Goal: Task Accomplishment & Management: Manage account settings

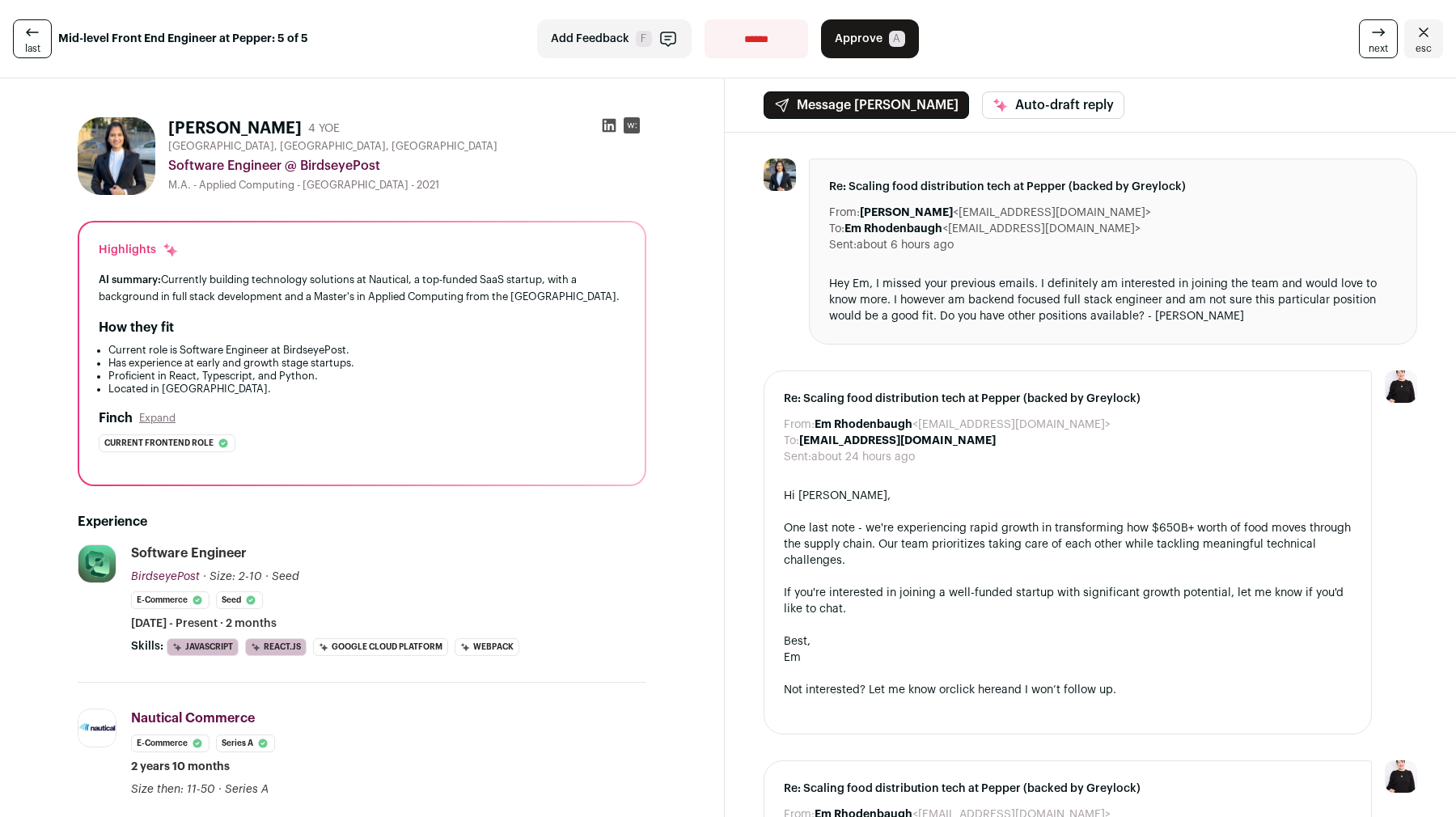
click at [608, 129] on icon at bounding box center [609, 125] width 16 height 16
click at [850, 37] on span "Approve" at bounding box center [858, 38] width 48 height 16
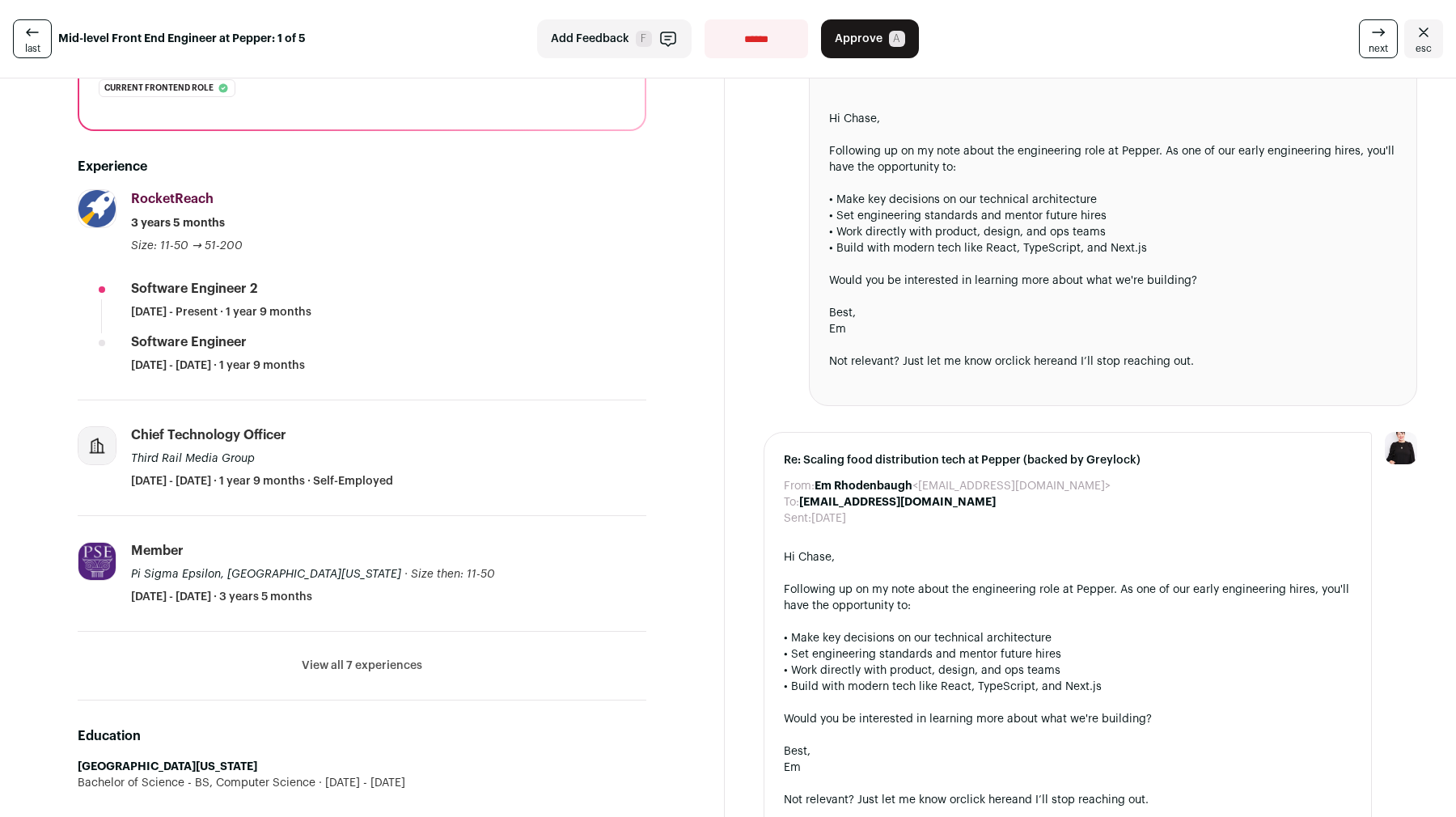
scroll to position [417, 0]
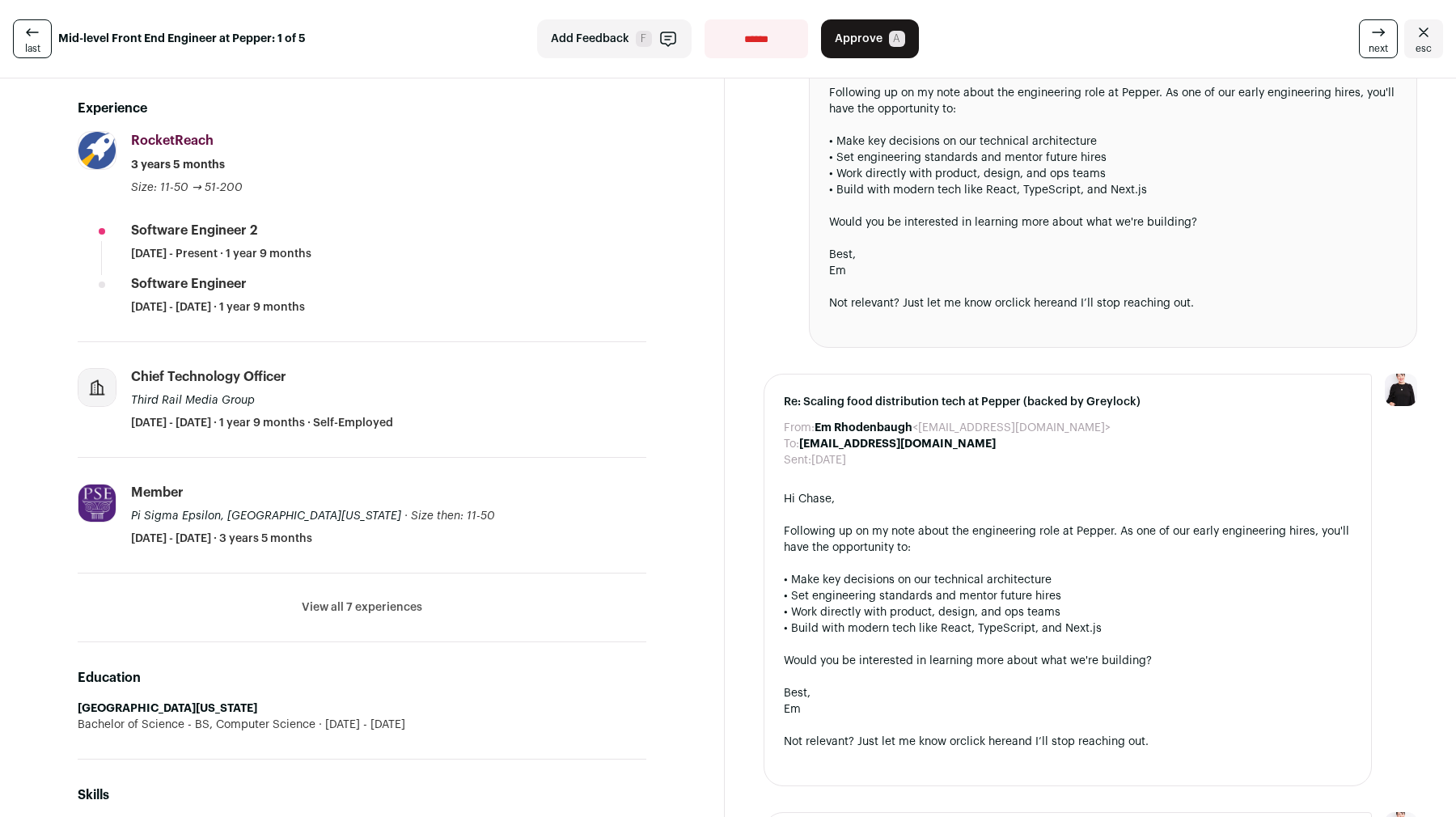
click at [374, 603] on button "View all 7 experiences" at bounding box center [362, 607] width 121 height 16
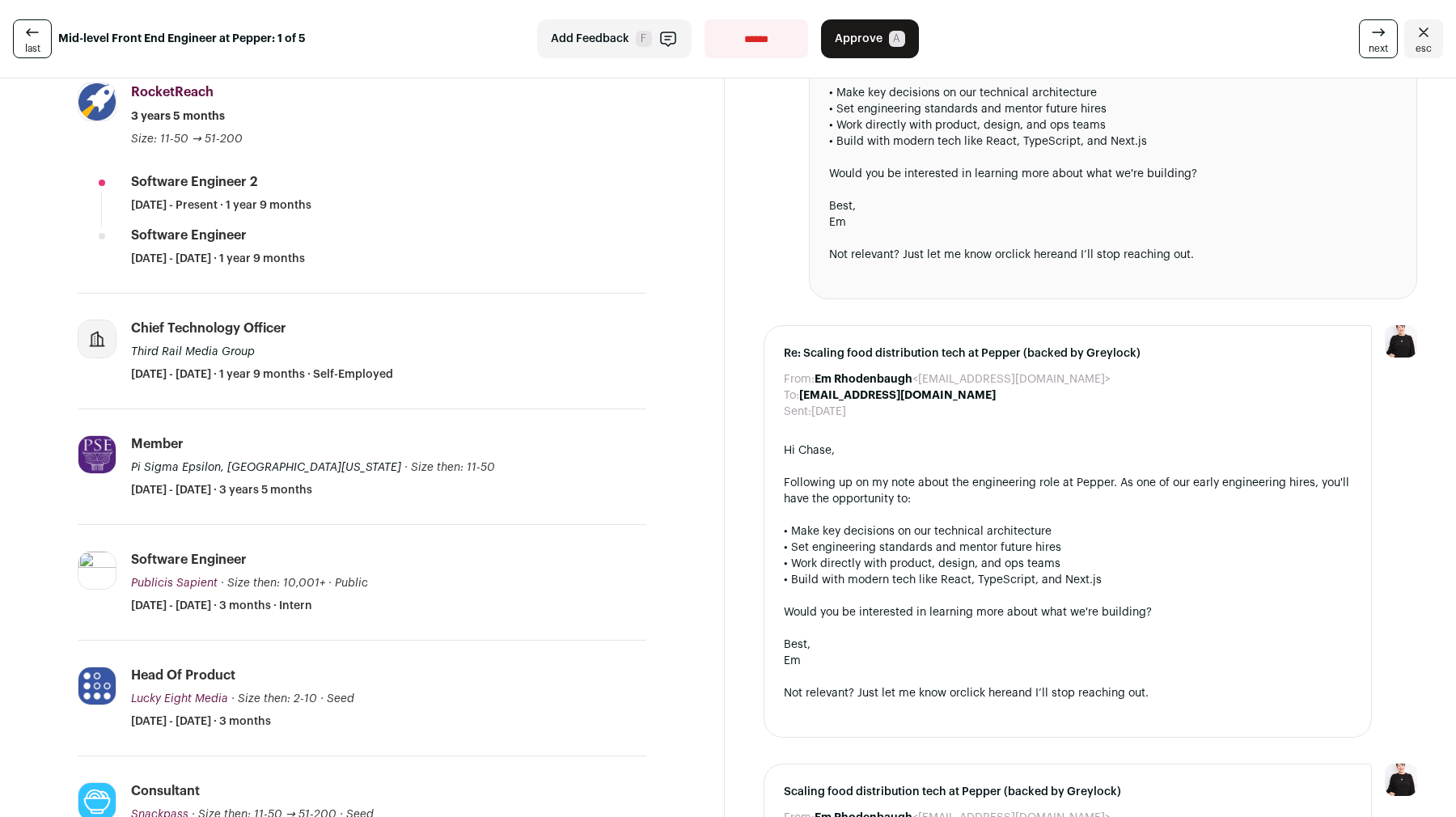
scroll to position [0, 0]
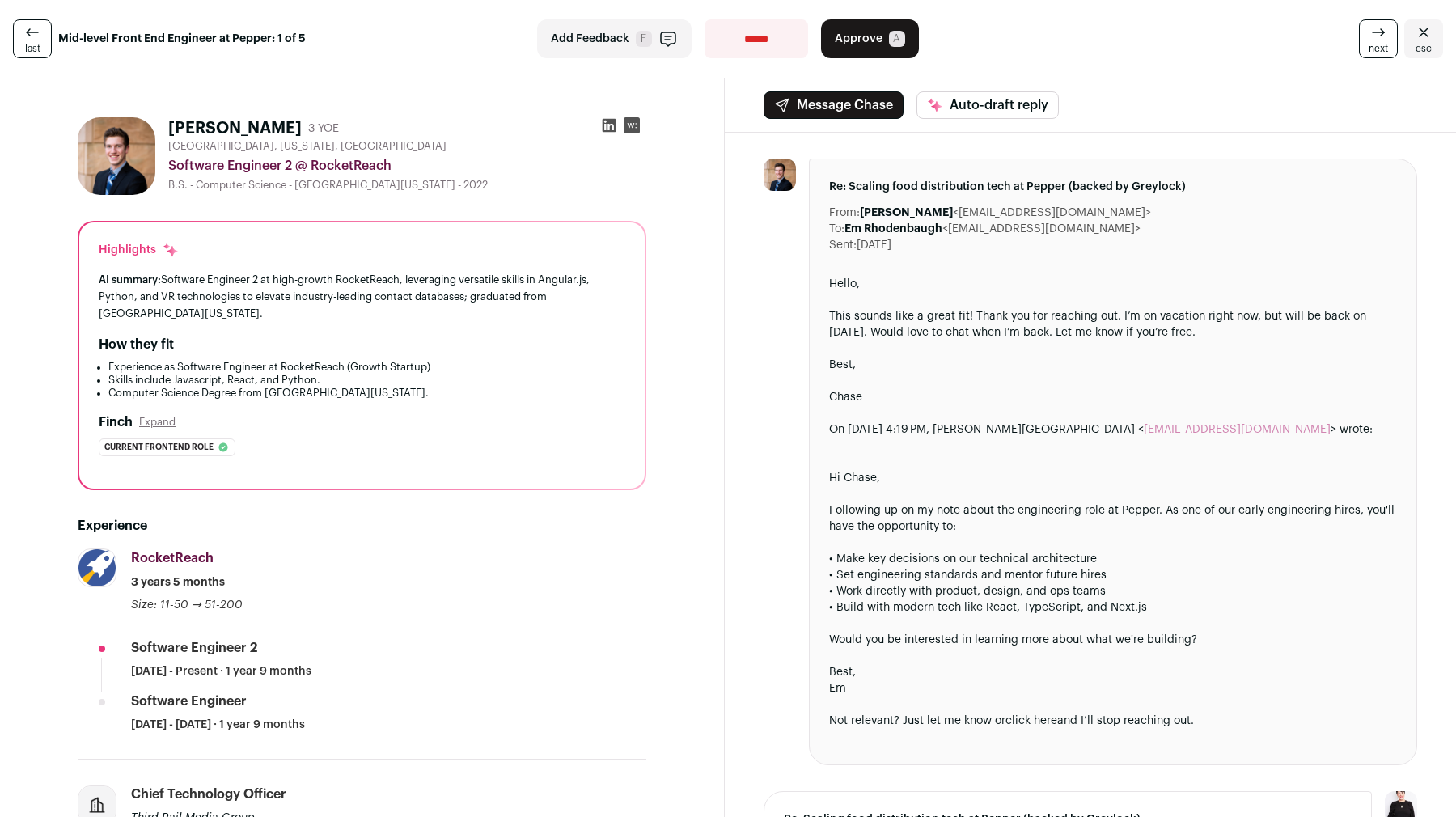
click at [603, 123] on icon at bounding box center [610, 126] width 14 height 14
click at [878, 21] on button "Approve A" at bounding box center [870, 38] width 98 height 38
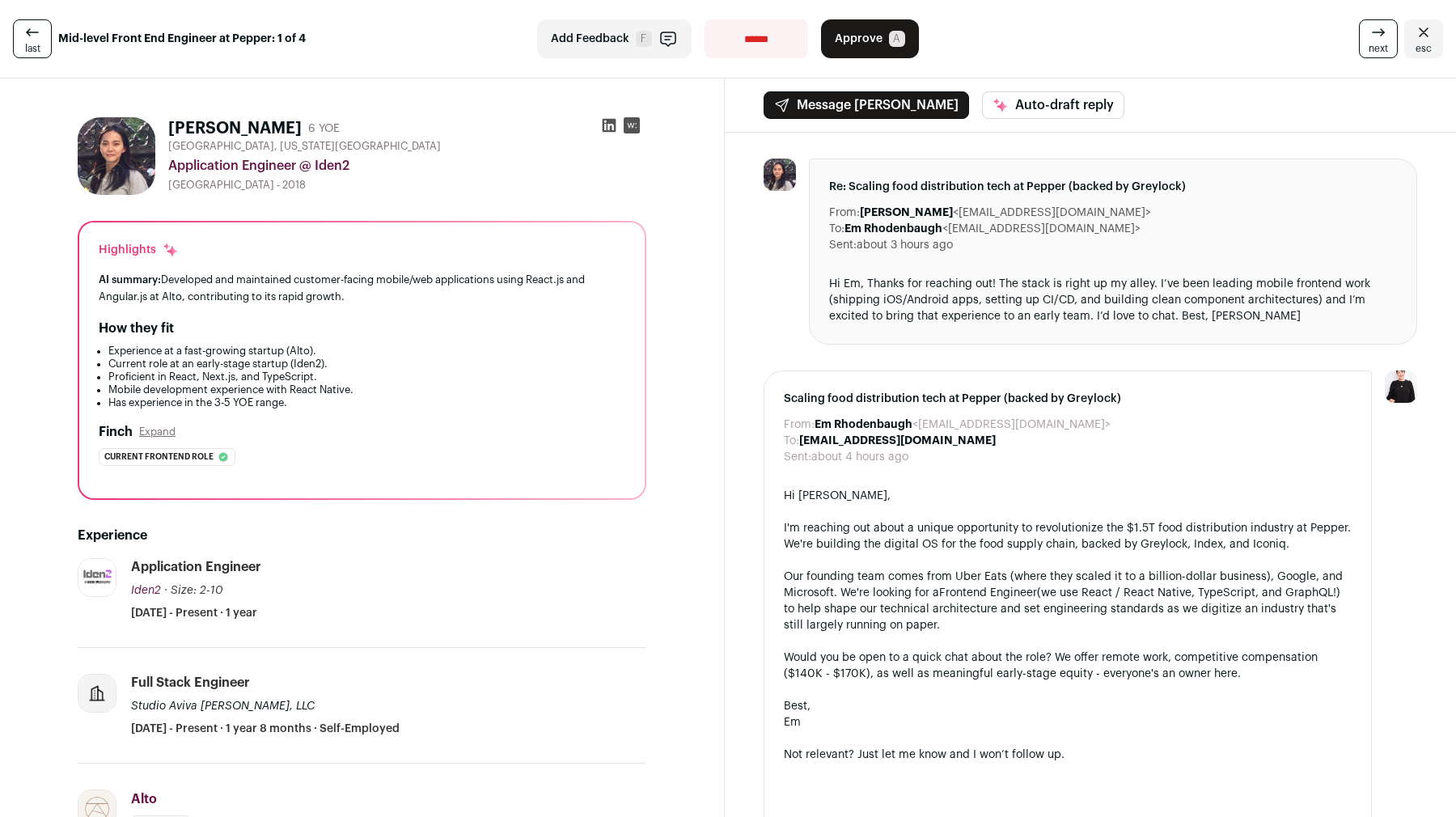
click at [609, 131] on icon at bounding box center [610, 126] width 14 height 14
click at [842, 37] on span "Approve" at bounding box center [858, 38] width 48 height 16
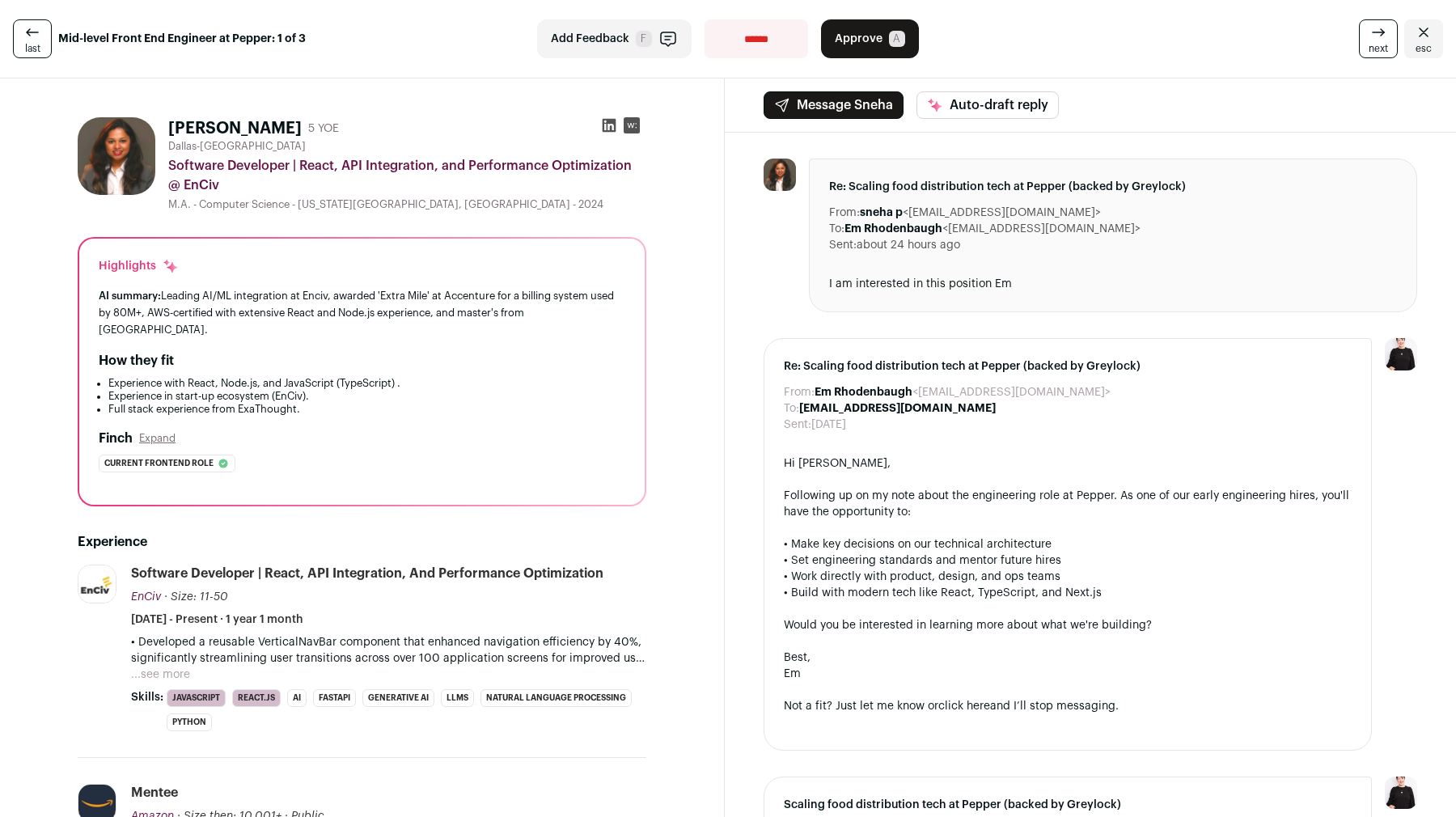
click at [750, 324] on div "From: Em Rhodenbaugh <em-pepper@wellfound.us> To: Sneha Priyadarshan <snehap977…" at bounding box center [1090, 706] width 732 height 1147
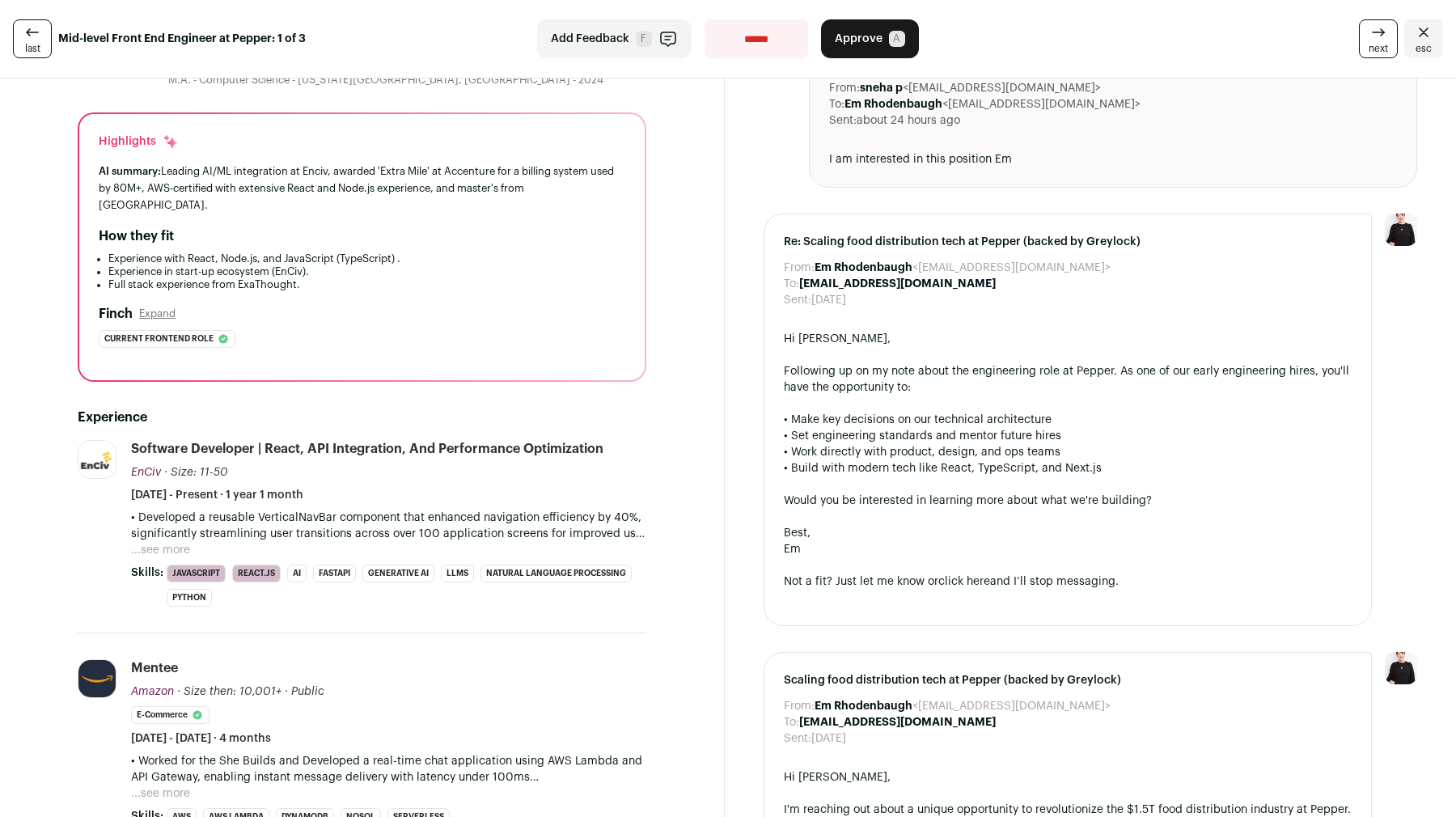
scroll to position [324, 0]
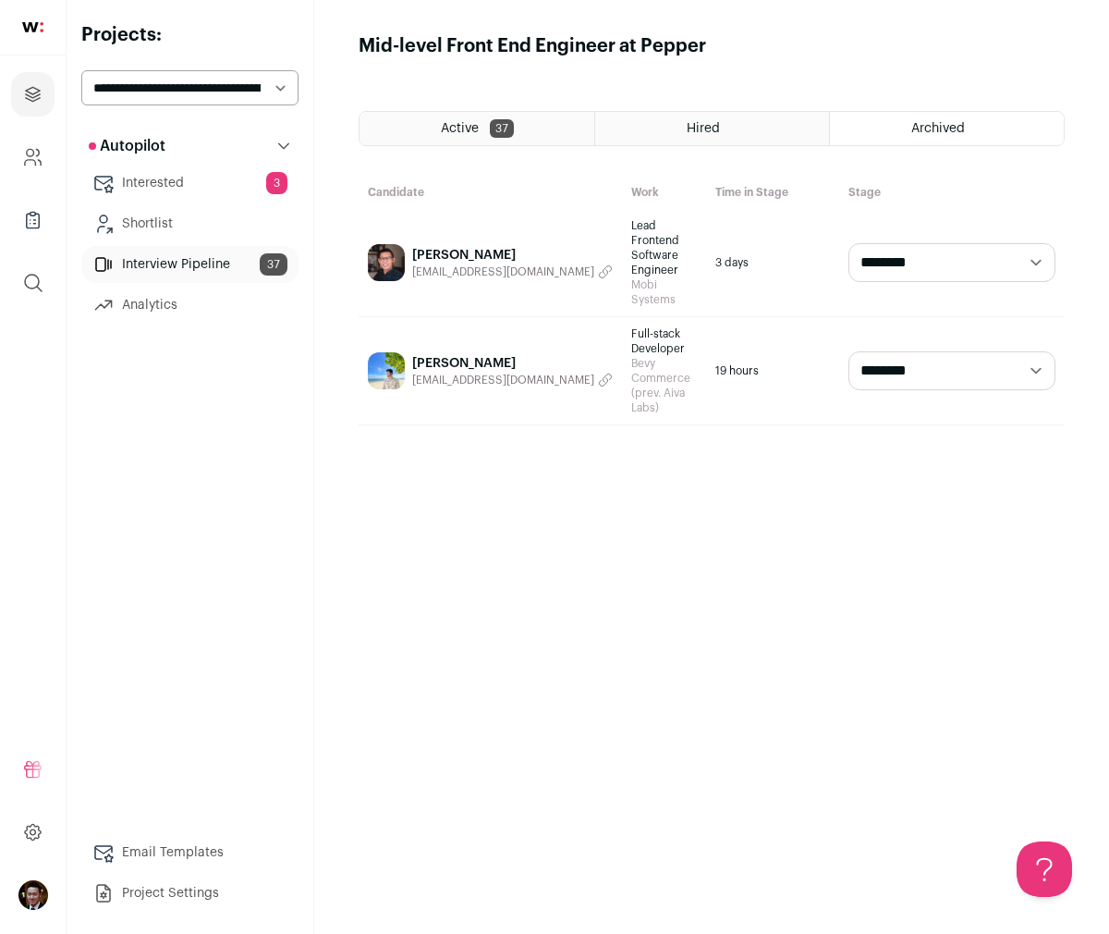
click at [171, 180] on link "Interested 3" at bounding box center [189, 183] width 217 height 37
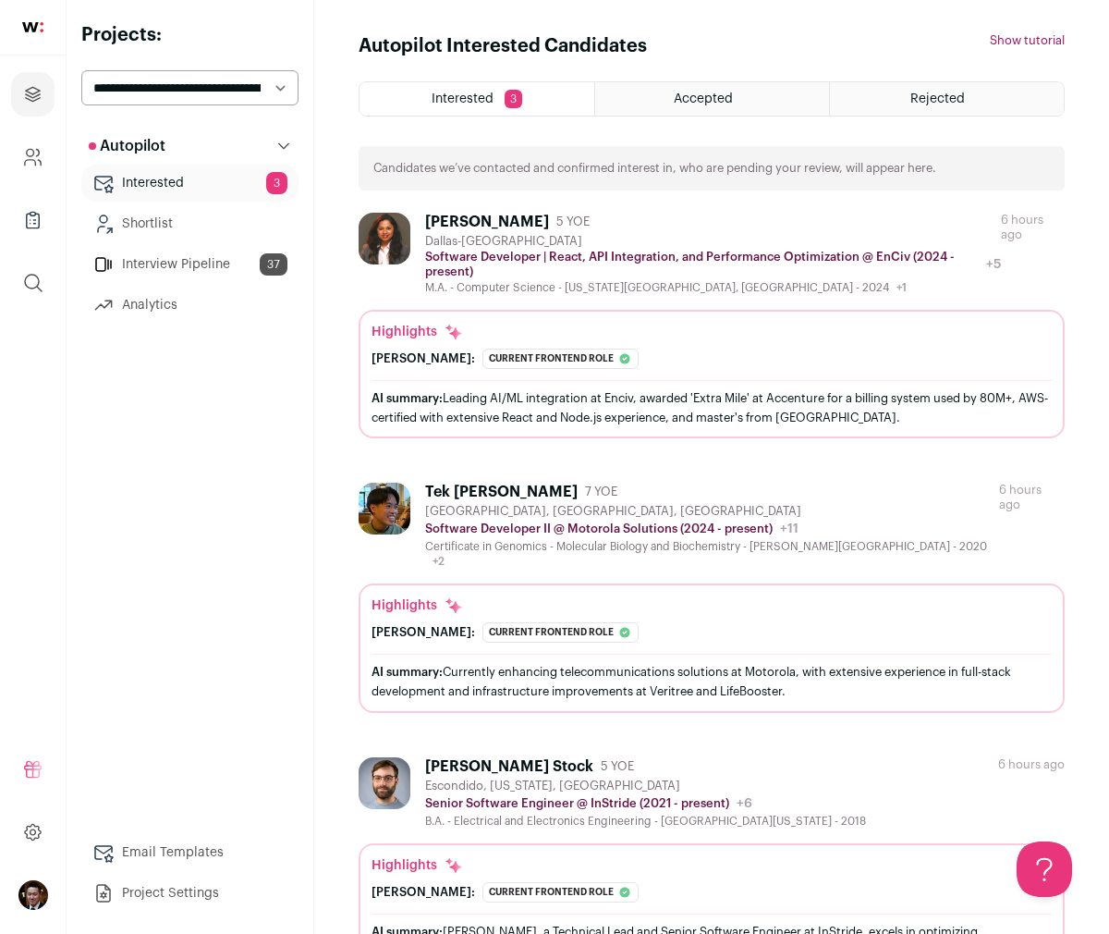
click at [154, 268] on link "Interview Pipeline 37" at bounding box center [189, 264] width 217 height 37
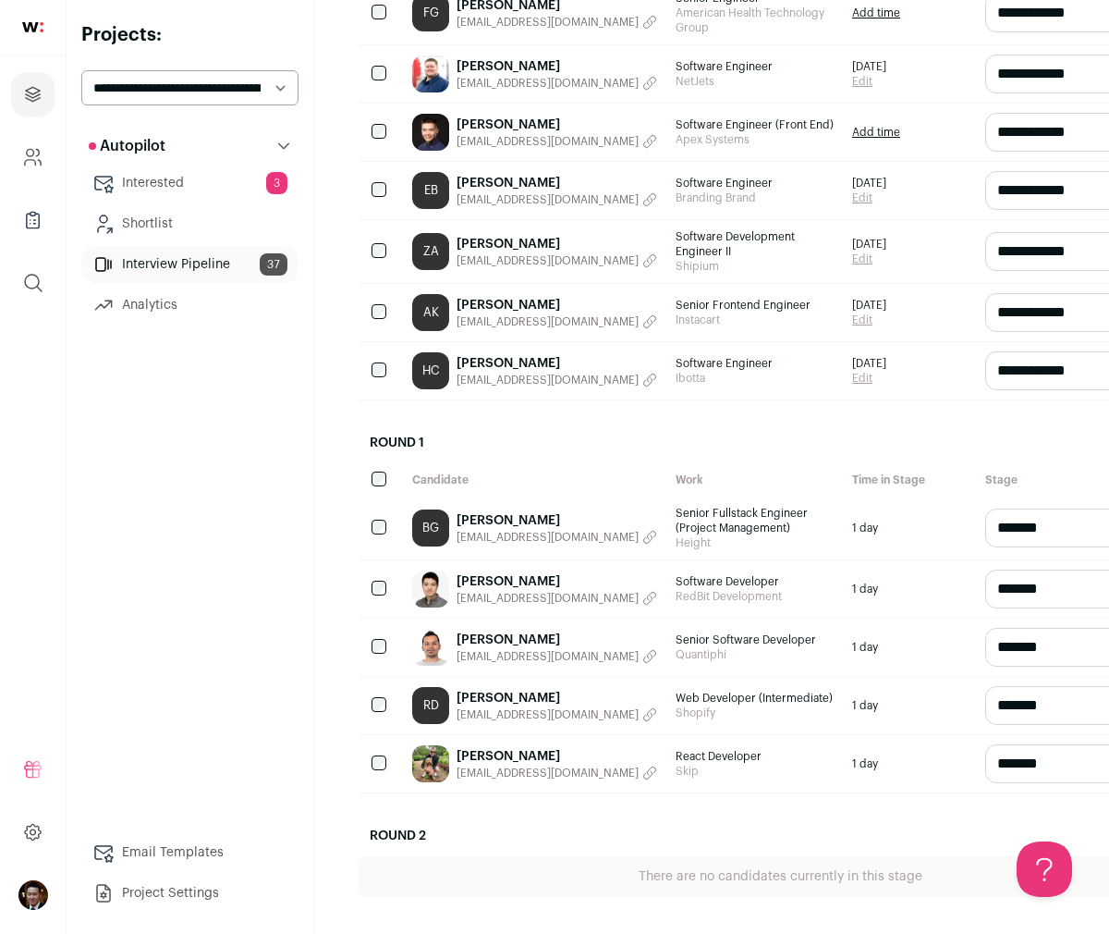
scroll to position [508, 0]
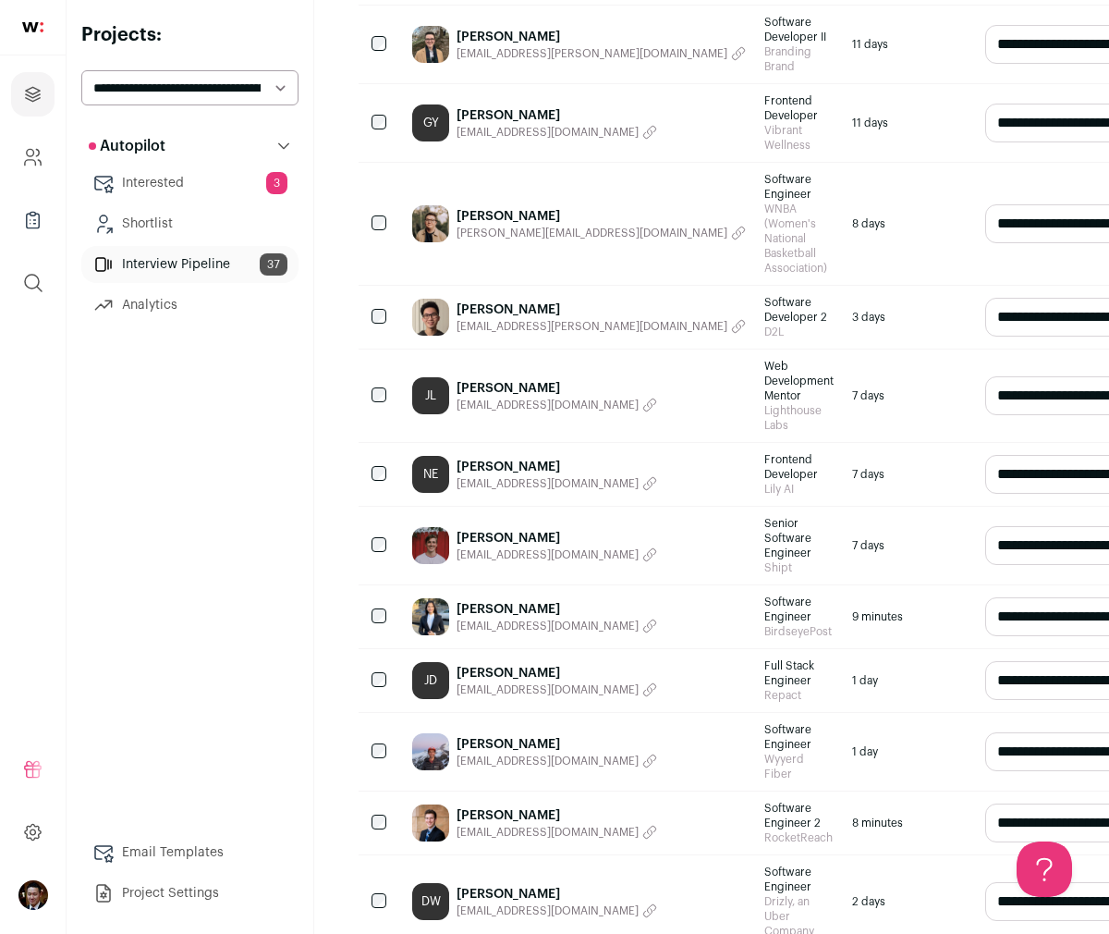
click at [498, 468] on link "[PERSON_NAME]" at bounding box center [557, 467] width 201 height 18
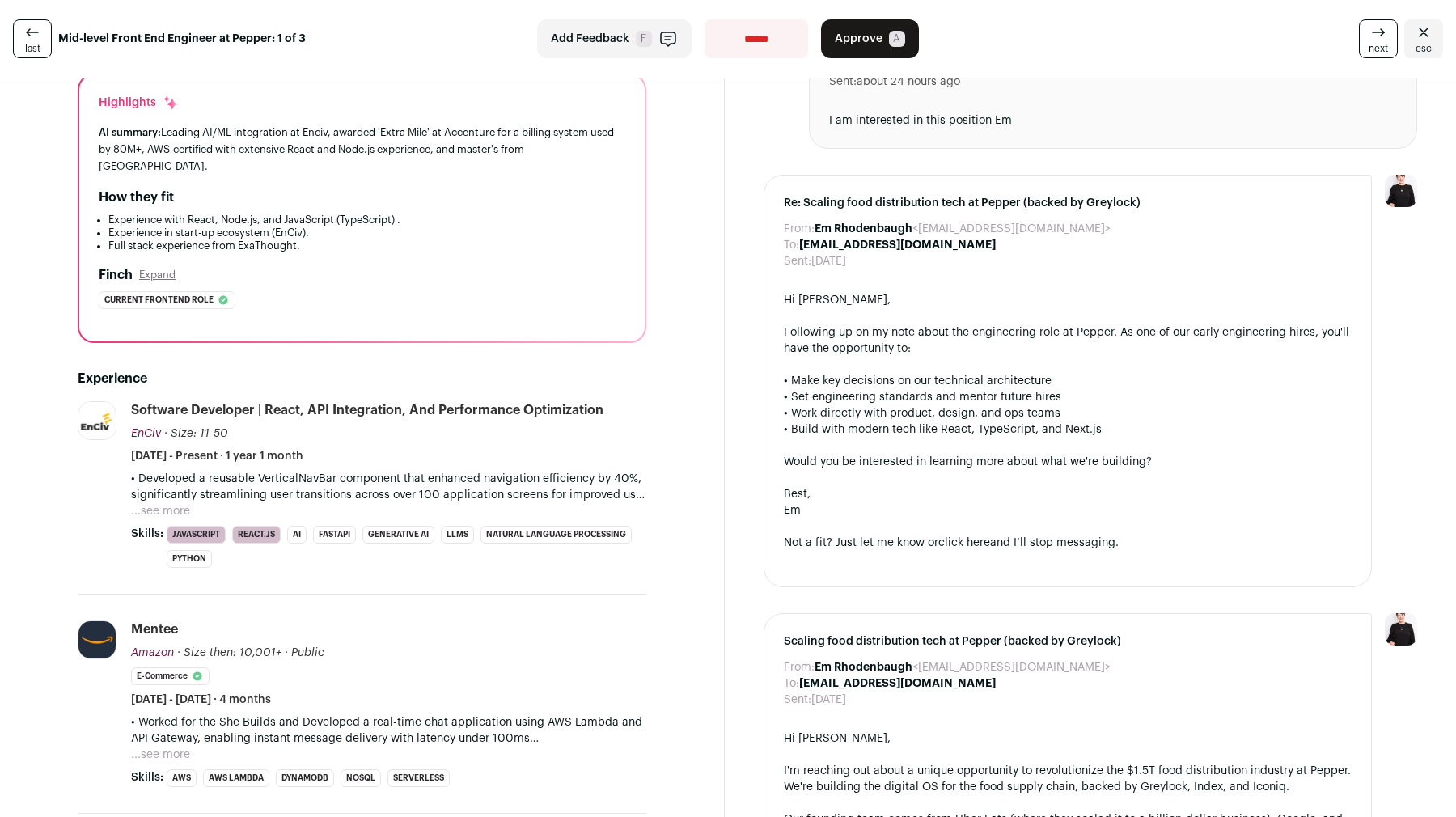
scroll to position [277, 0]
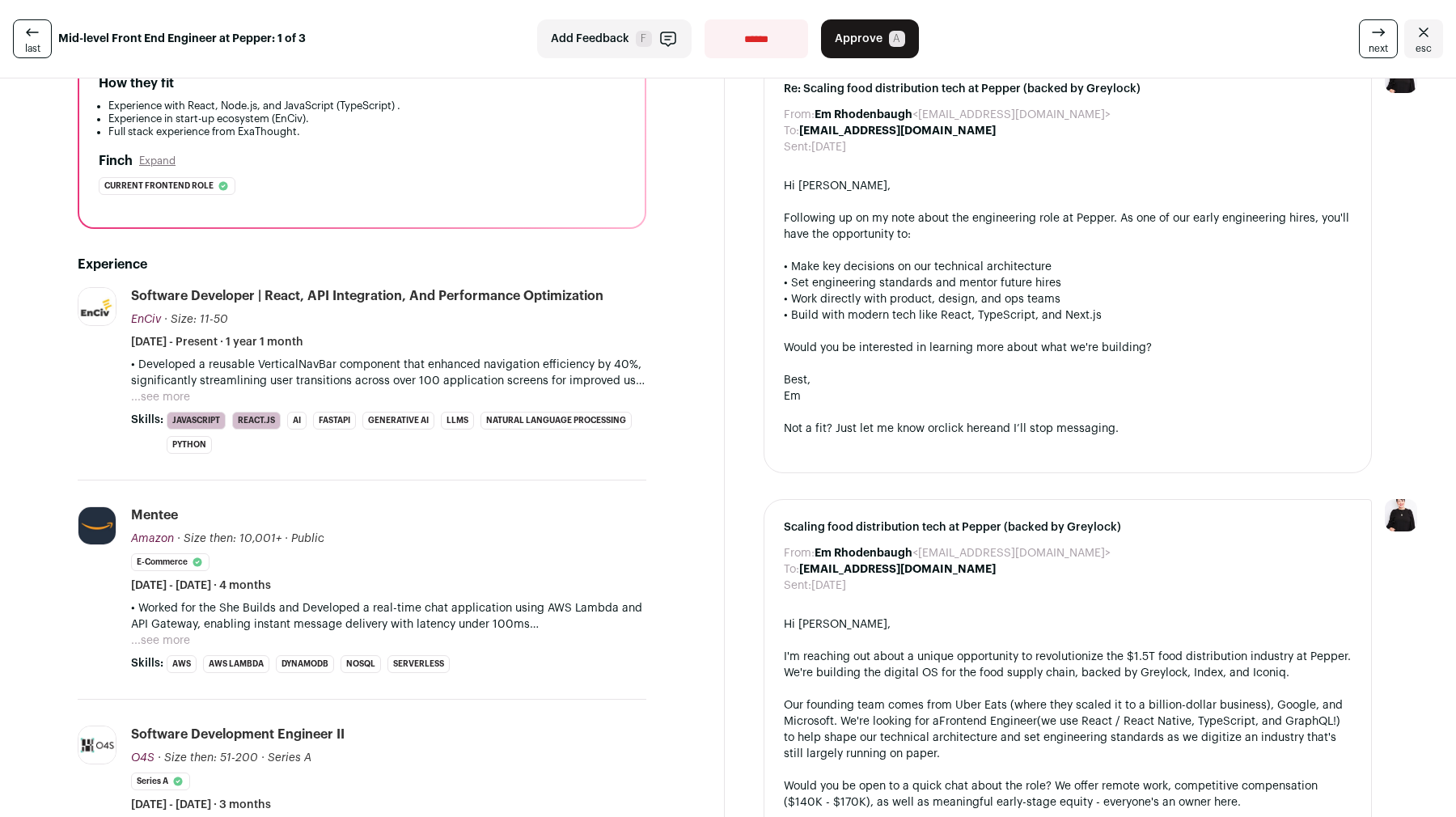
click at [162, 389] on button "...see more" at bounding box center [160, 397] width 59 height 16
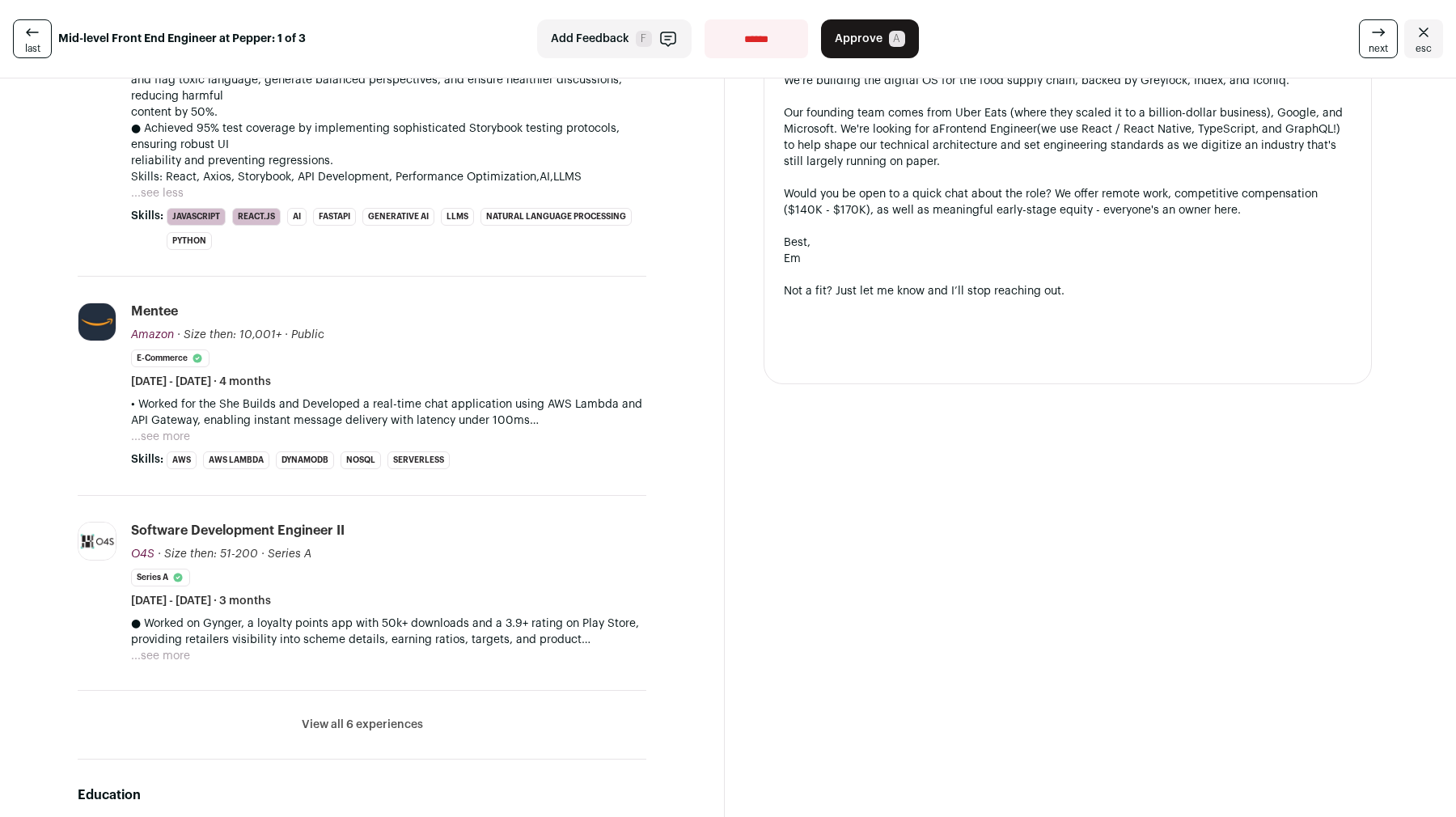
scroll to position [895, 0]
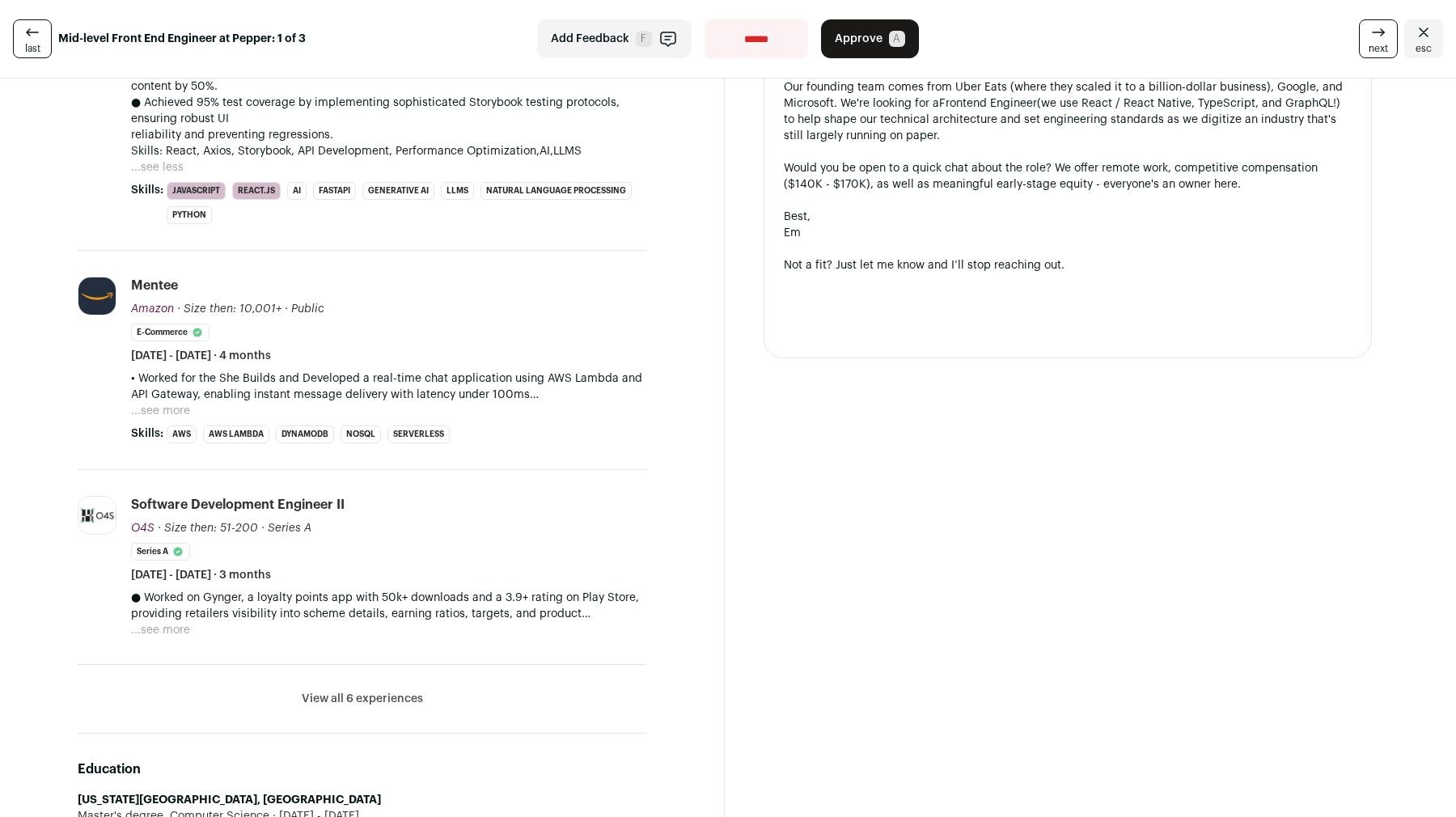
click at [346, 700] on button "View all 6 experiences" at bounding box center [362, 698] width 122 height 16
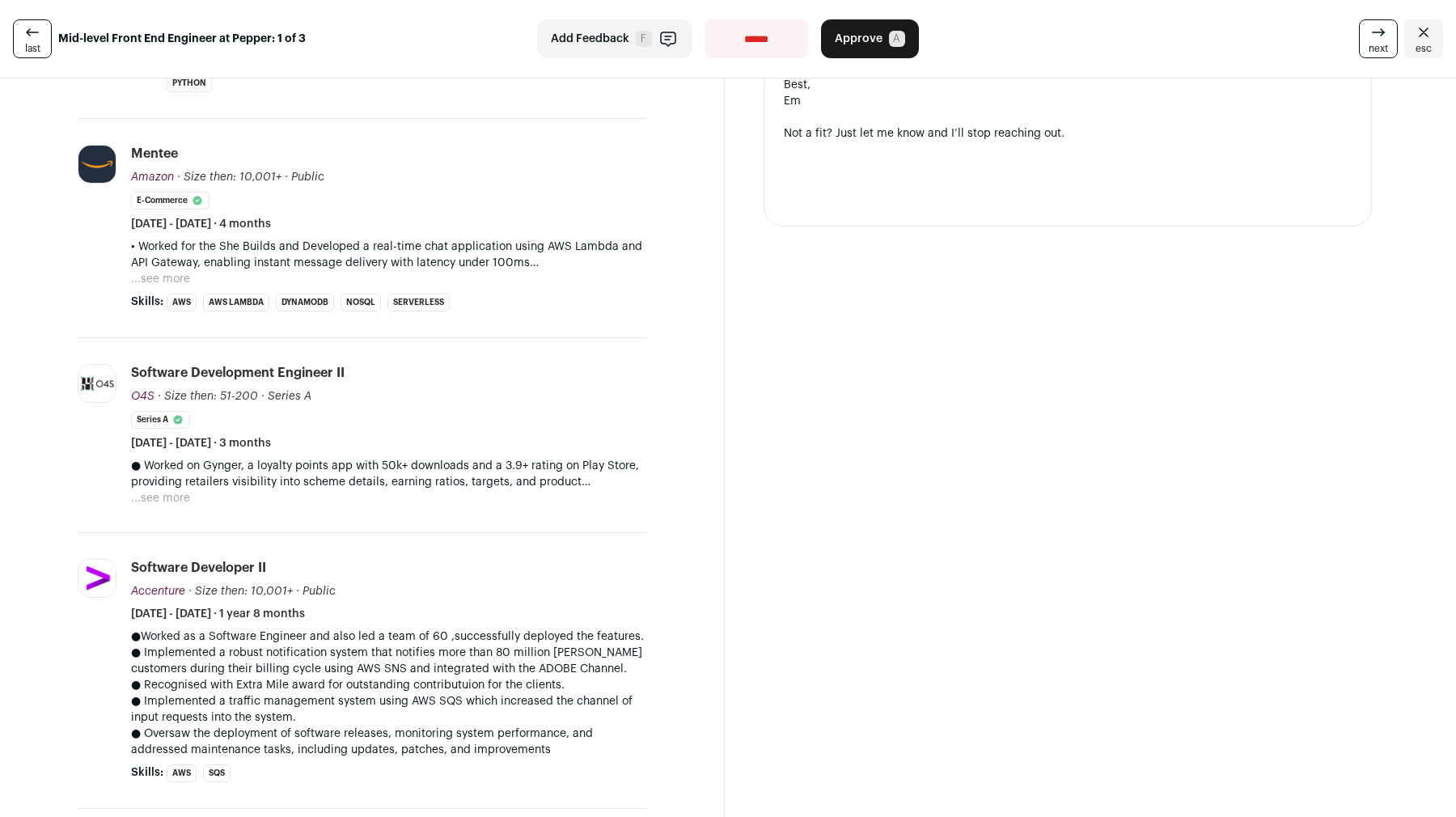
scroll to position [1118, 0]
